Goal: Task Accomplishment & Management: Manage account settings

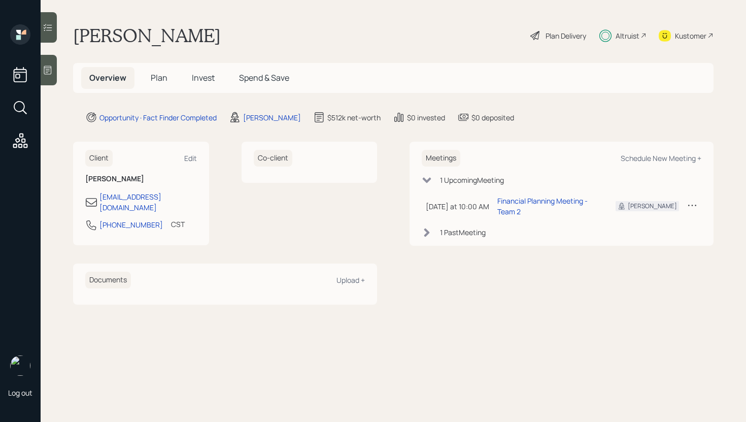
click at [218, 143] on div "Client Edit [PERSON_NAME] [EMAIL_ADDRESS][DOMAIN_NAME] [PHONE_NUMBER] CST Curre…" at bounding box center [225, 194] width 304 height 104
click at [192, 75] on span "Invest" at bounding box center [203, 77] width 23 height 11
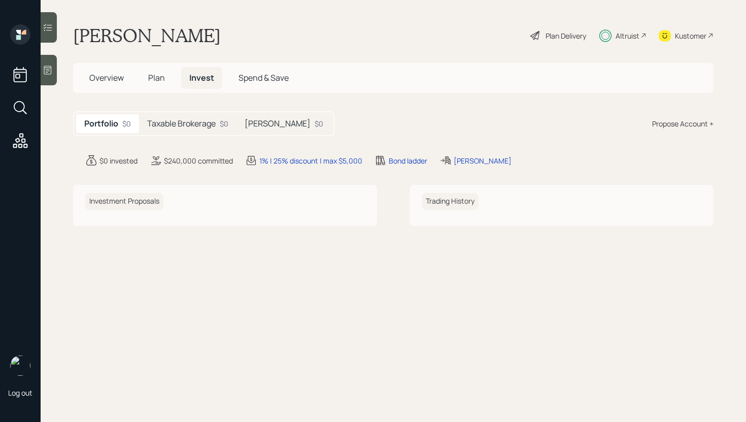
click at [182, 124] on h5 "Taxable Brokerage" at bounding box center [181, 124] width 69 height 10
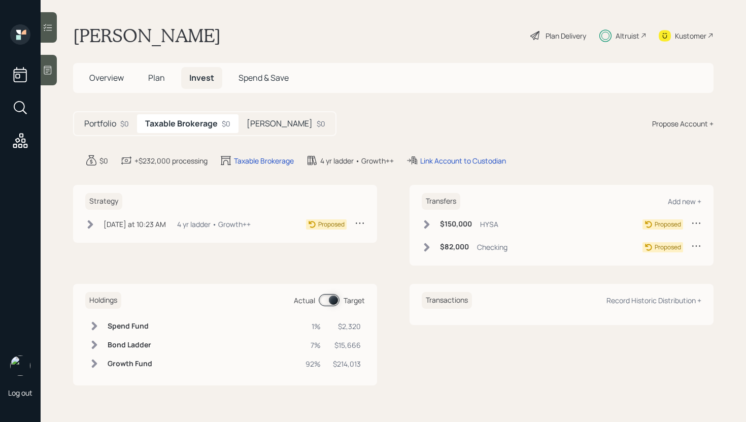
click at [254, 132] on div "[PERSON_NAME] $0" at bounding box center [286, 123] width 95 height 19
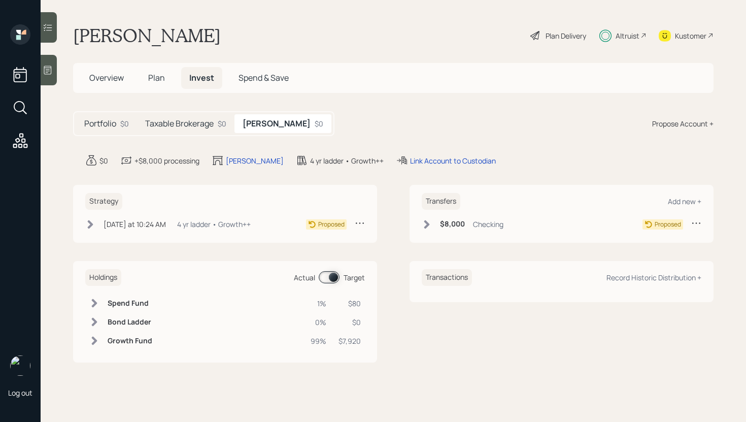
click at [197, 129] on div "Taxable Brokerage $0" at bounding box center [185, 123] width 97 height 19
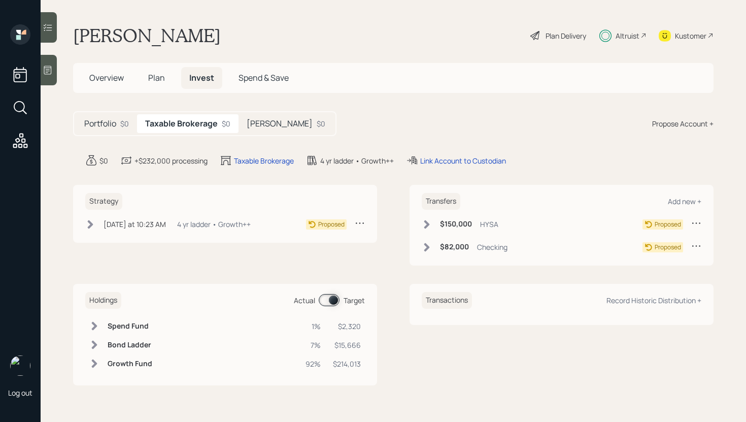
click at [274, 121] on h5 "[PERSON_NAME]" at bounding box center [280, 124] width 66 height 10
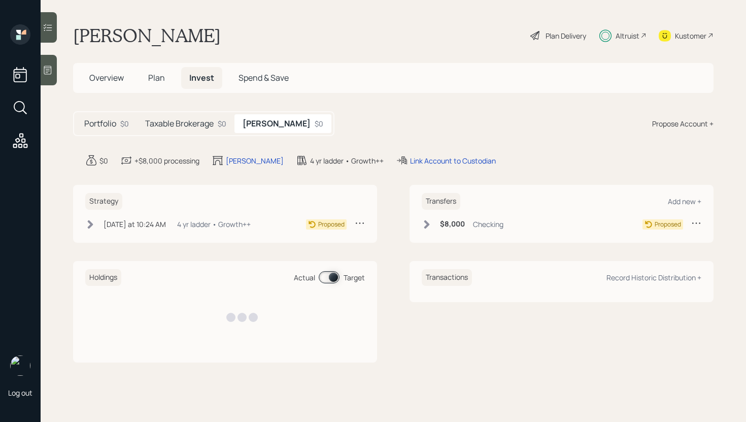
click at [190, 117] on div "Taxable Brokerage $0" at bounding box center [185, 123] width 97 height 19
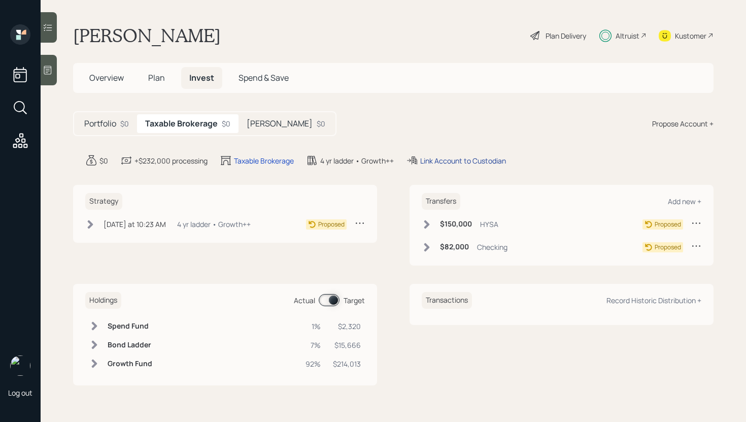
click at [450, 161] on div "Link Account to Custodian" at bounding box center [463, 160] width 86 height 11
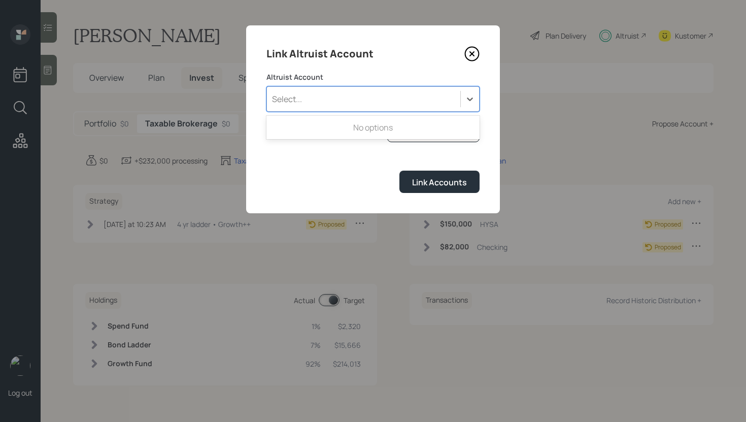
click at [455, 96] on div "Select..." at bounding box center [363, 98] width 193 height 17
click at [441, 104] on div "Select..." at bounding box center [363, 98] width 193 height 17
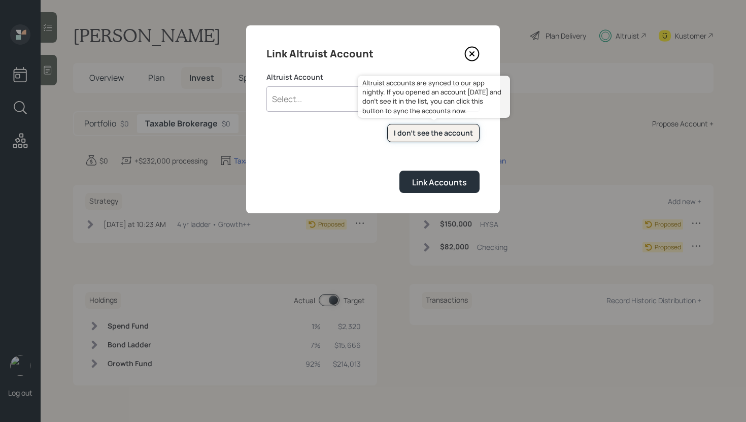
click at [432, 128] on div "I don't see the account" at bounding box center [433, 133] width 79 height 10
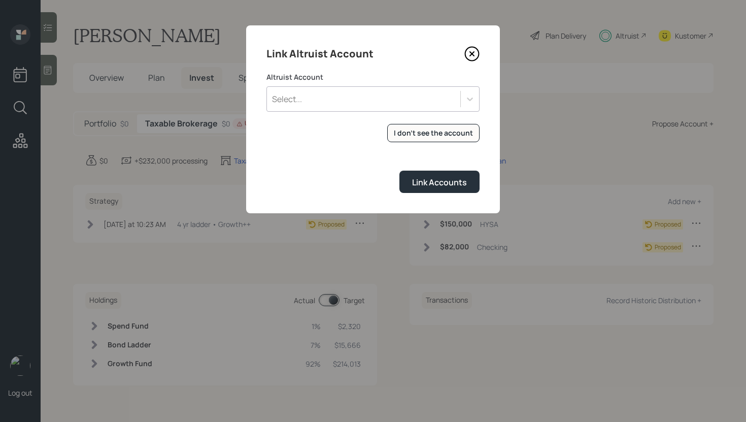
click at [470, 52] on icon at bounding box center [471, 53] width 15 height 15
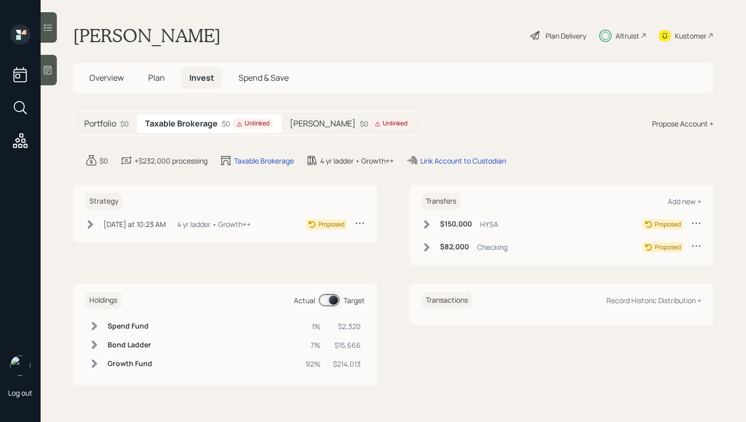
click at [322, 121] on div "Roth IRA $0 Unlinked" at bounding box center [351, 123] width 138 height 19
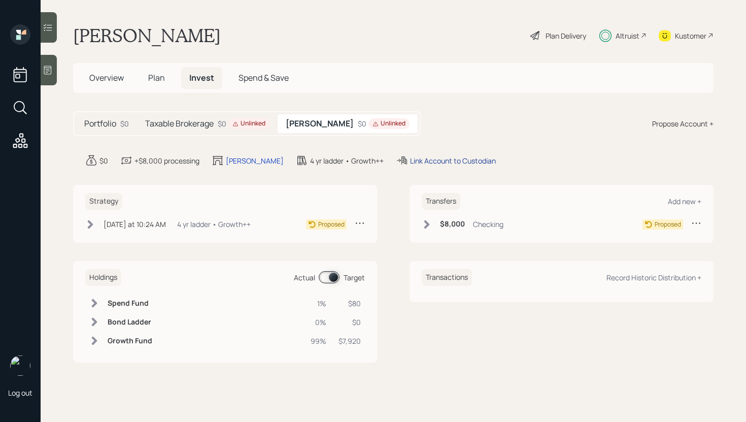
click at [417, 164] on div "Link Account to Custodian" at bounding box center [453, 160] width 86 height 11
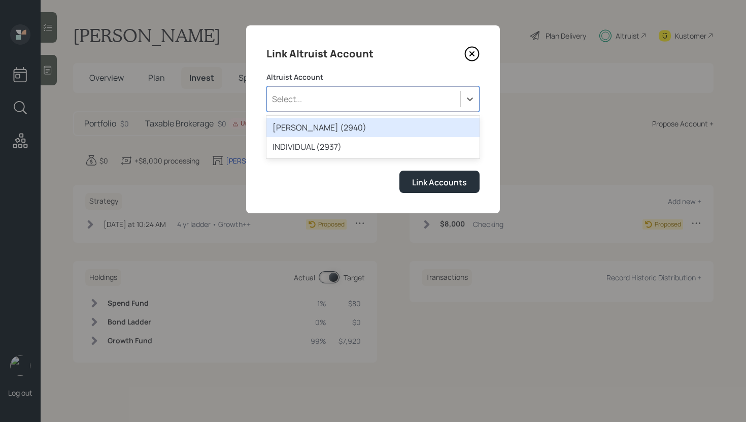
click at [447, 104] on div "Select..." at bounding box center [363, 98] width 193 height 17
click at [375, 127] on div "ROTH IRA (2940)" at bounding box center [373, 127] width 213 height 19
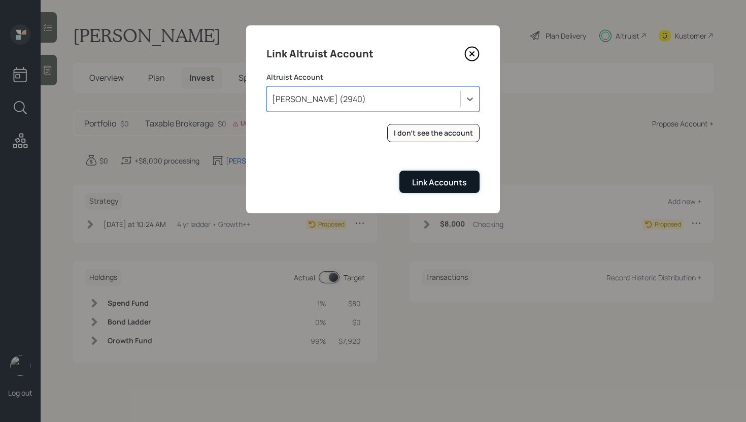
click at [442, 185] on div "Link Accounts" at bounding box center [439, 182] width 55 height 11
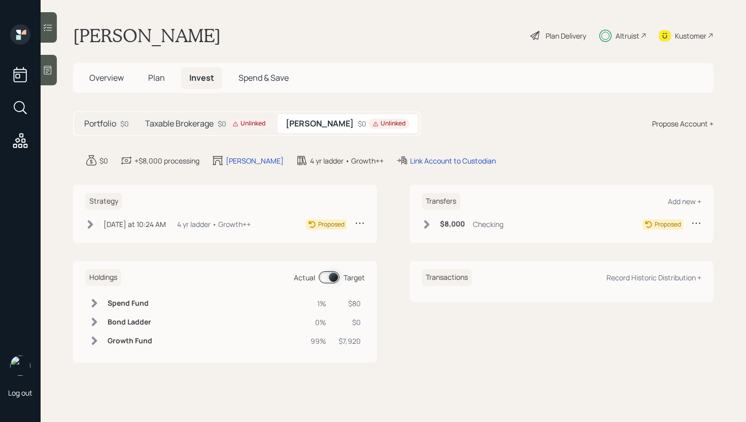
click at [242, 120] on div "Unlinked" at bounding box center [248, 123] width 33 height 9
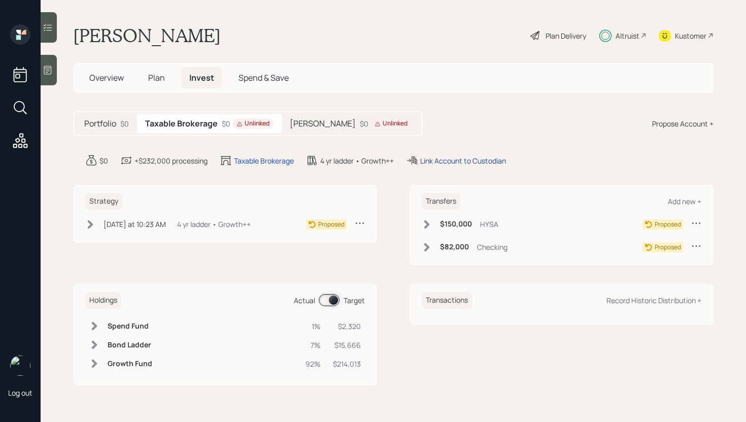
click at [428, 162] on div "Link Account to Custodian" at bounding box center [463, 160] width 86 height 11
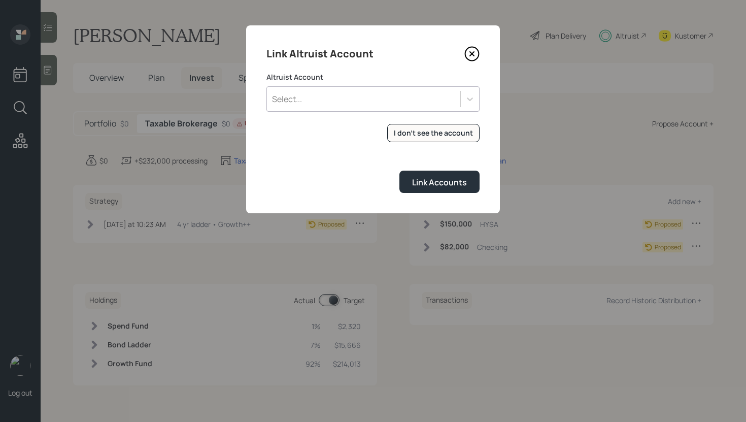
click at [407, 108] on div "Select..." at bounding box center [373, 98] width 213 height 25
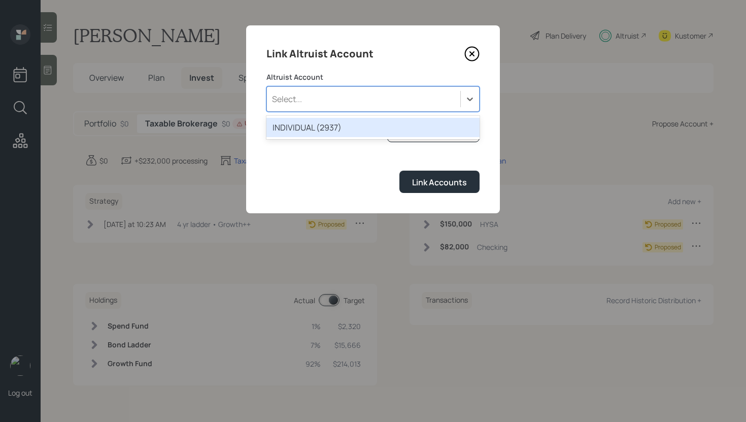
click at [376, 130] on div "INDIVIDUAL (2937)" at bounding box center [373, 127] width 213 height 19
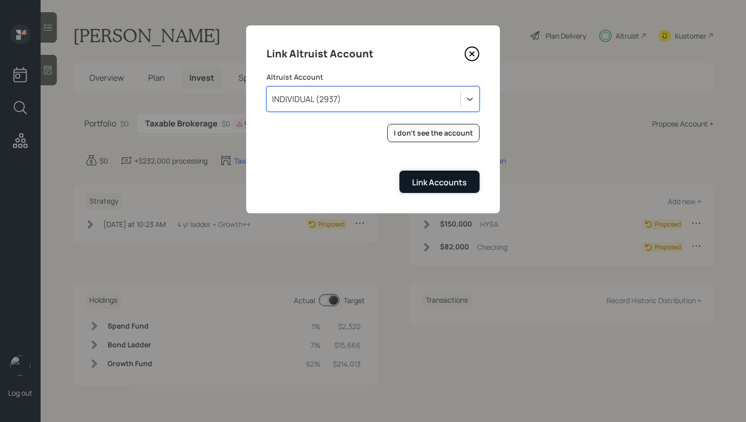
click at [427, 173] on button "Link Accounts" at bounding box center [439, 182] width 80 height 22
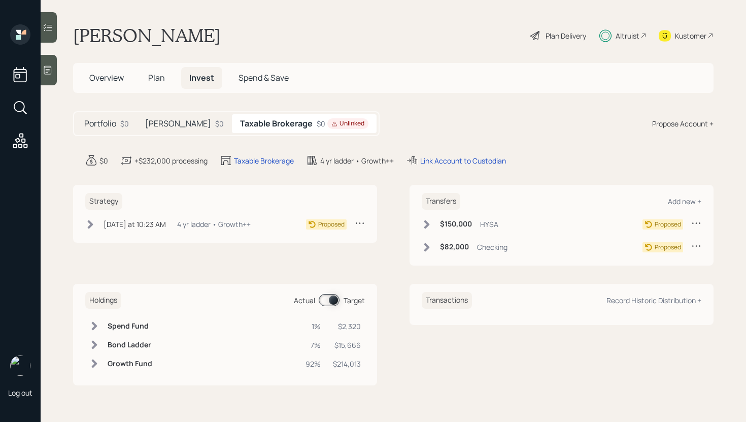
click at [426, 224] on icon at bounding box center [427, 224] width 10 height 10
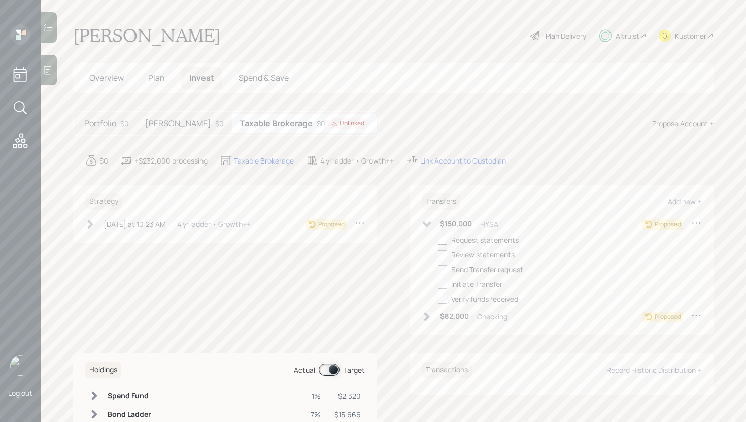
click at [448, 241] on label at bounding box center [444, 240] width 13 height 11
click at [438, 240] on input "checkbox" at bounding box center [438, 240] width 1 height 1
checkbox input "true"
click at [424, 321] on icon at bounding box center [427, 317] width 10 height 10
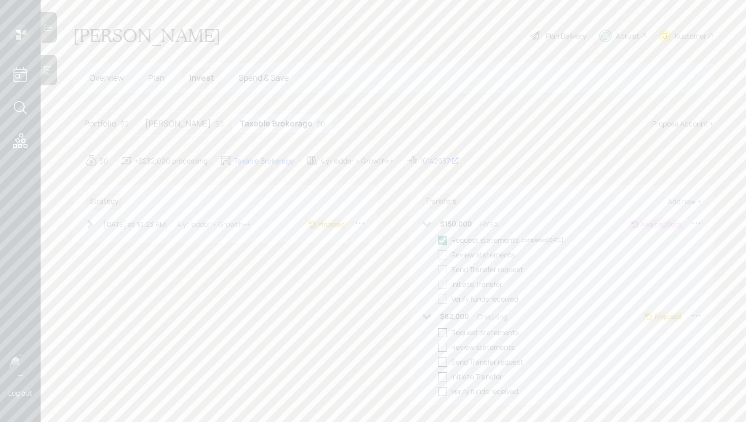
click at [446, 332] on div at bounding box center [442, 332] width 9 height 9
click at [438, 332] on input "checkbox" at bounding box center [438, 332] width 1 height 1
checkbox input "true"
click at [165, 124] on h5 "[PERSON_NAME]" at bounding box center [178, 124] width 66 height 10
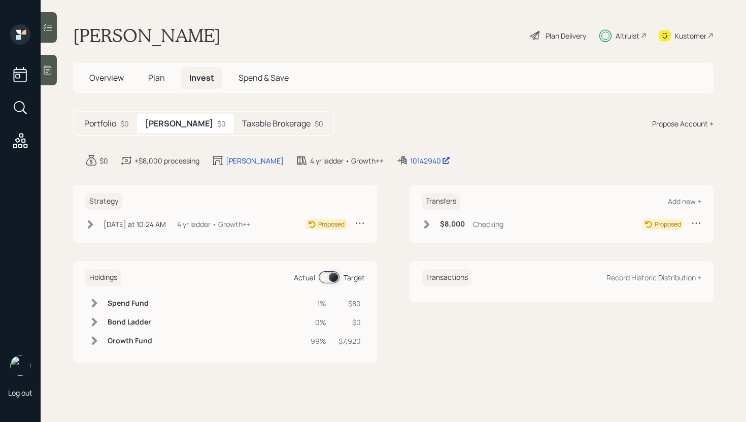
click at [432, 224] on div "$8,000 Checking" at bounding box center [463, 224] width 82 height 13
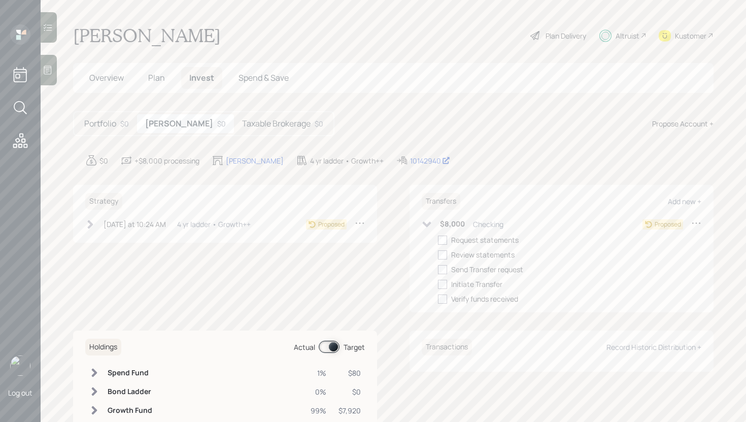
click at [447, 245] on div "Request statements Review statements Send Transfer request Initiate Transfer Ve…" at bounding box center [569, 270] width 263 height 70
click at [439, 236] on div at bounding box center [442, 240] width 9 height 9
click at [438, 240] on input "checkbox" at bounding box center [438, 240] width 1 height 1
checkbox input "true"
click at [94, 227] on icon at bounding box center [90, 224] width 10 height 10
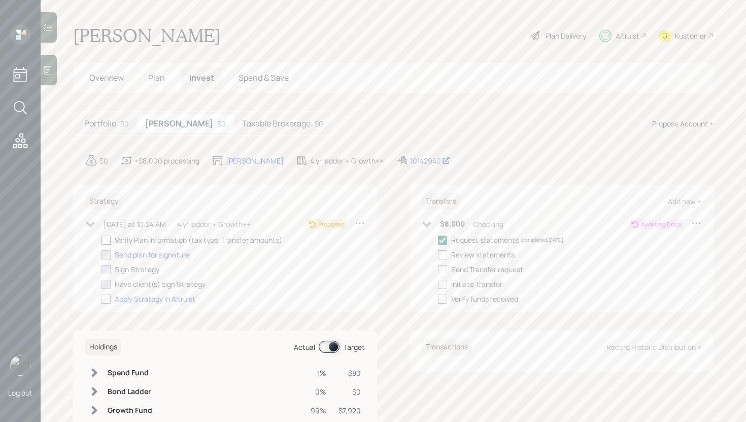
click at [111, 243] on div at bounding box center [106, 240] width 9 height 9
click at [102, 240] on input "checkbox" at bounding box center [101, 240] width 1 height 1
checkbox input "true"
click at [251, 125] on h5 "Taxable Brokerage" at bounding box center [276, 124] width 69 height 10
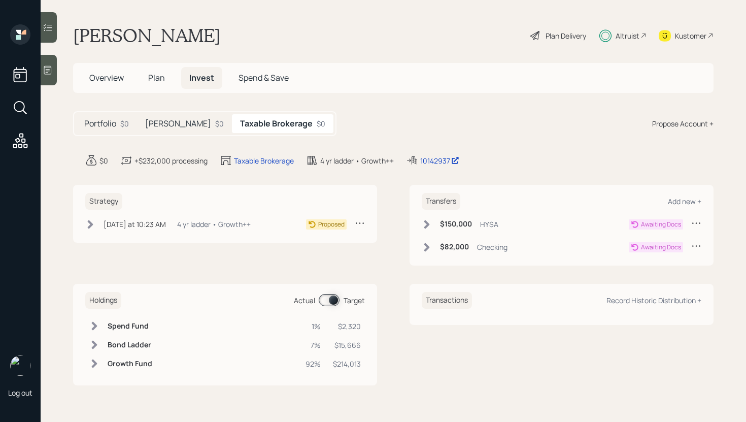
click at [91, 226] on icon at bounding box center [90, 224] width 10 height 10
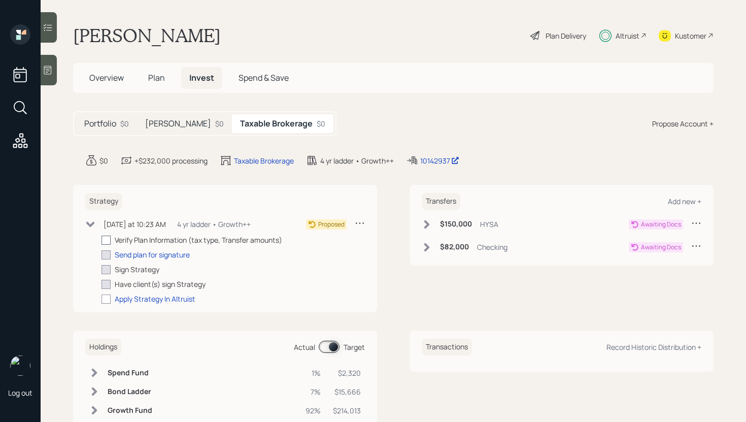
click at [106, 243] on div at bounding box center [106, 240] width 9 height 9
click at [102, 240] on input "checkbox" at bounding box center [101, 240] width 1 height 1
checkbox input "true"
click at [523, 28] on div "Timothy Keany Plan Delivery Altruist Kustomer" at bounding box center [393, 35] width 641 height 22
